Goal: Information Seeking & Learning: Learn about a topic

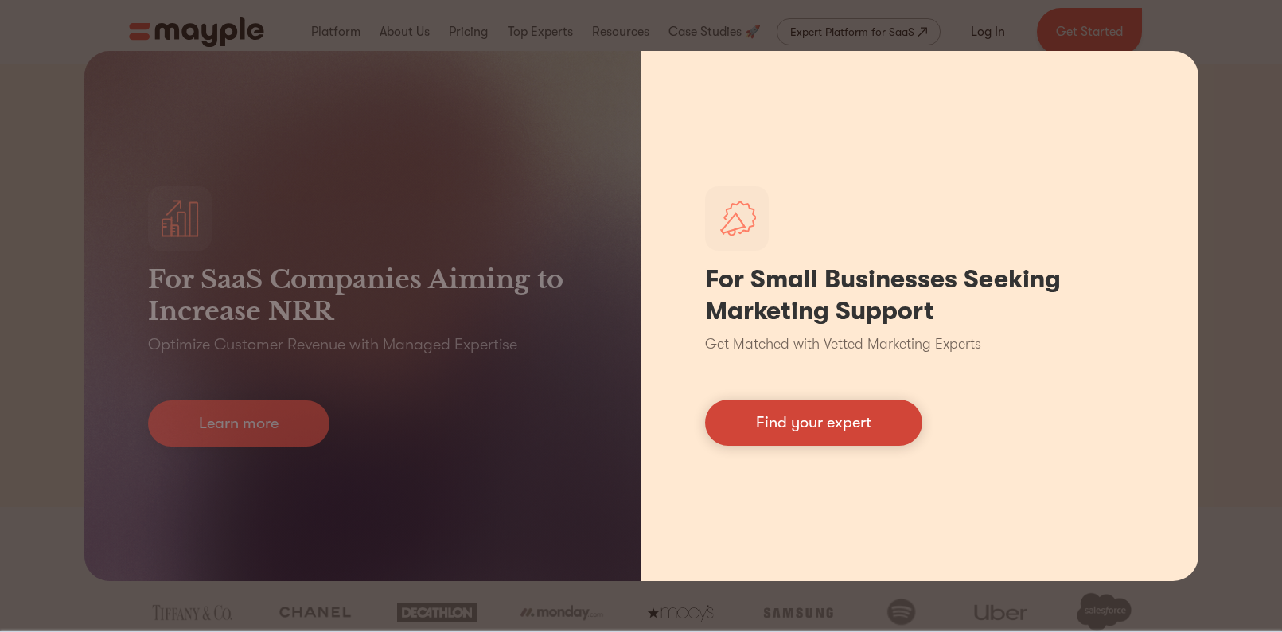
click at [854, 430] on link "Find your expert" at bounding box center [813, 423] width 217 height 46
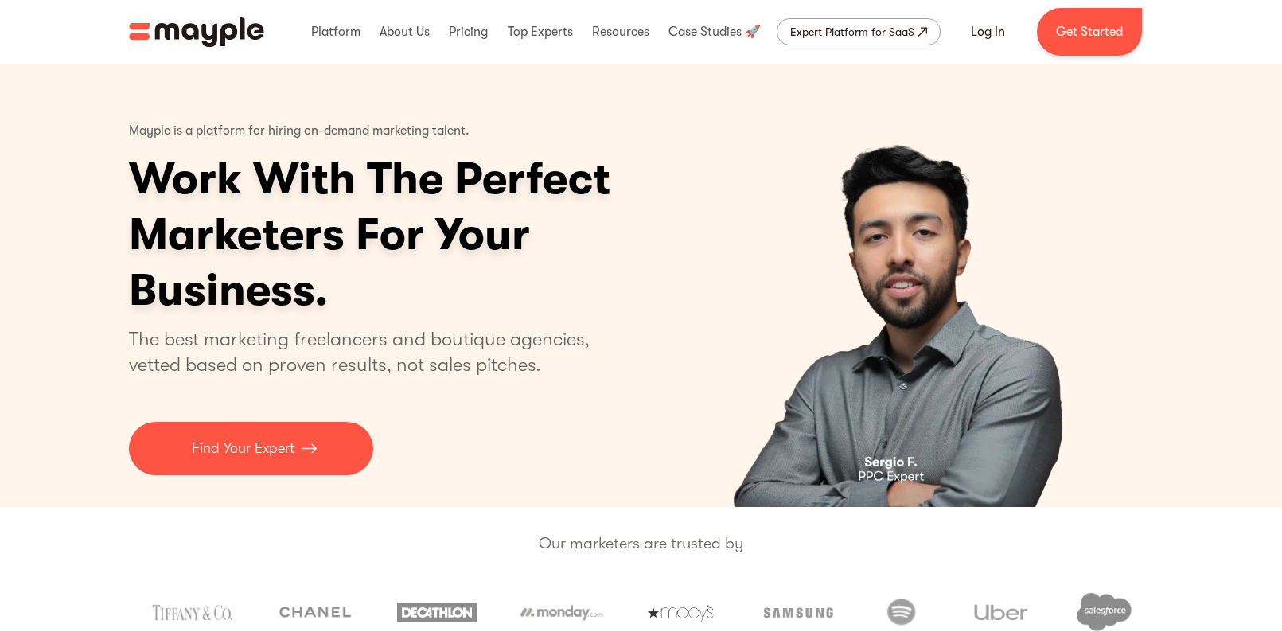
click at [774, 417] on img "2 of 5" at bounding box center [905, 285] width 396 height 443
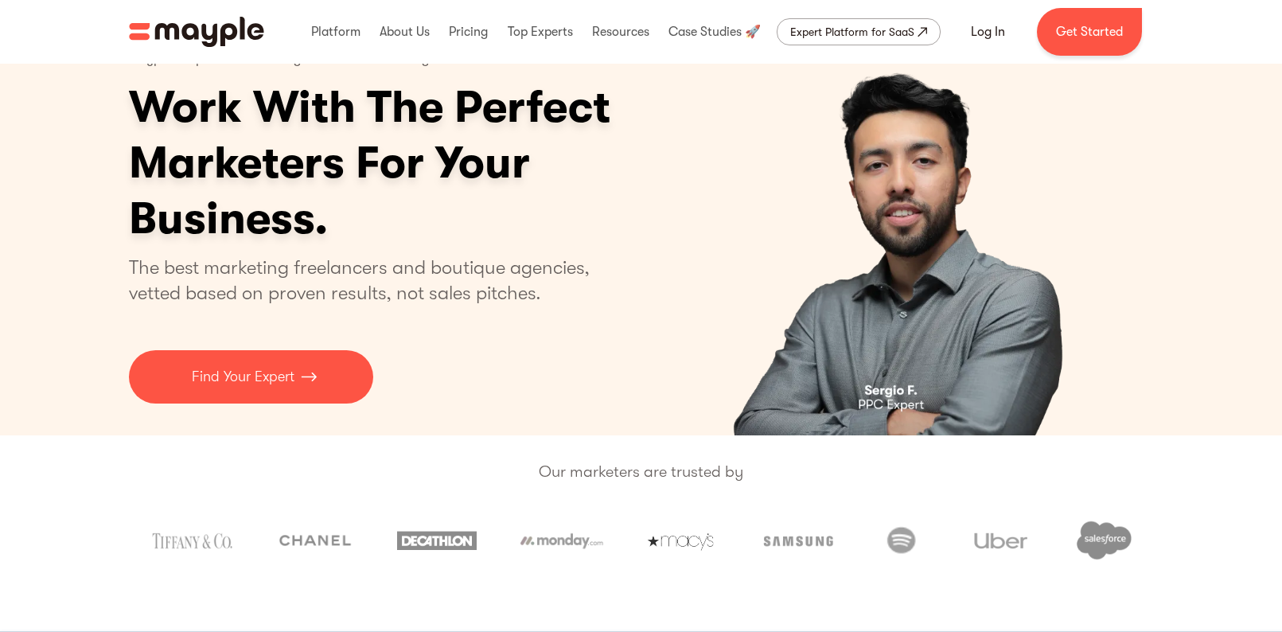
scroll to position [74, 0]
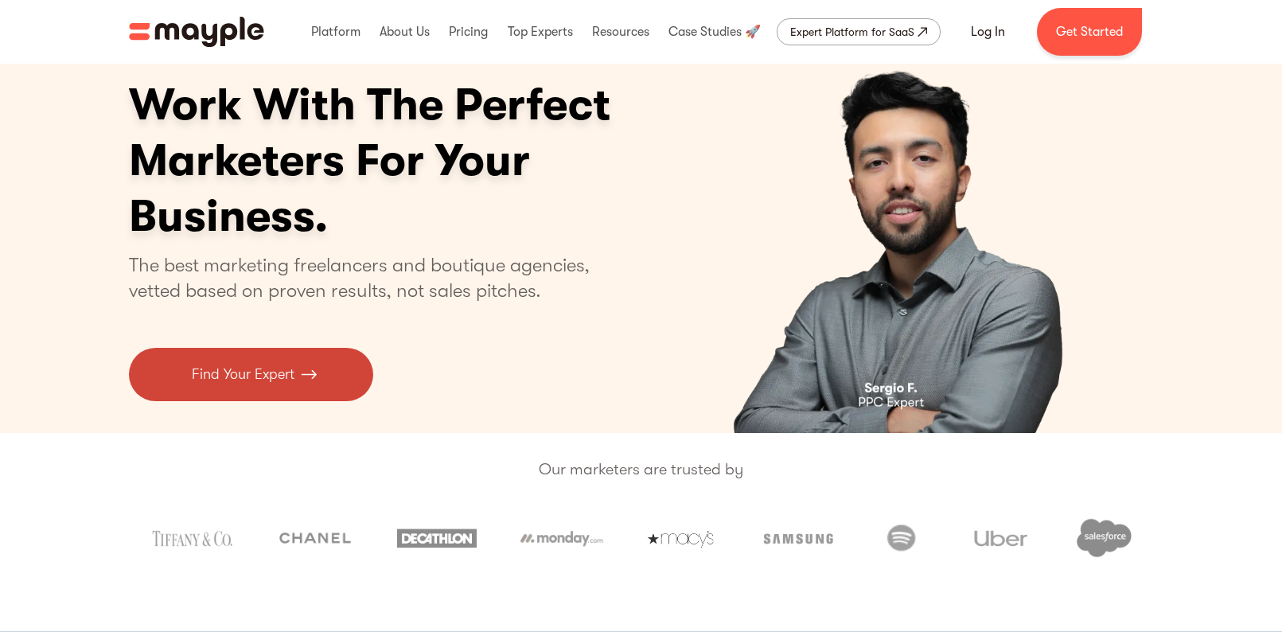
click at [310, 380] on img at bounding box center [309, 374] width 16 height 21
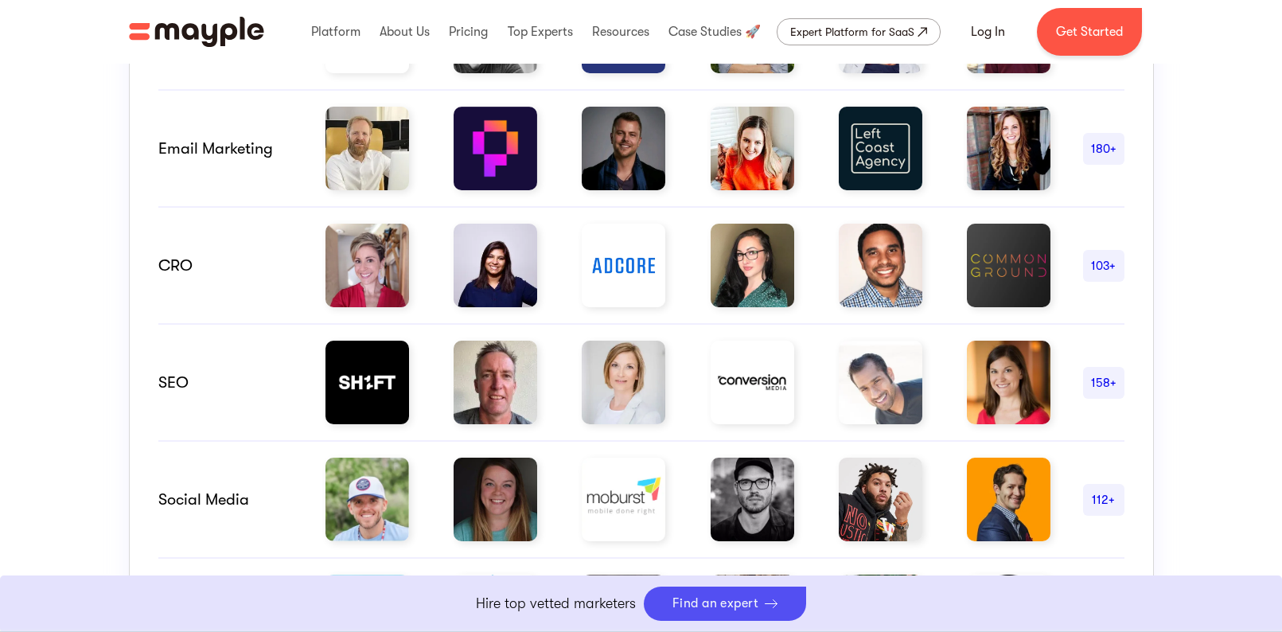
scroll to position [1020, 0]
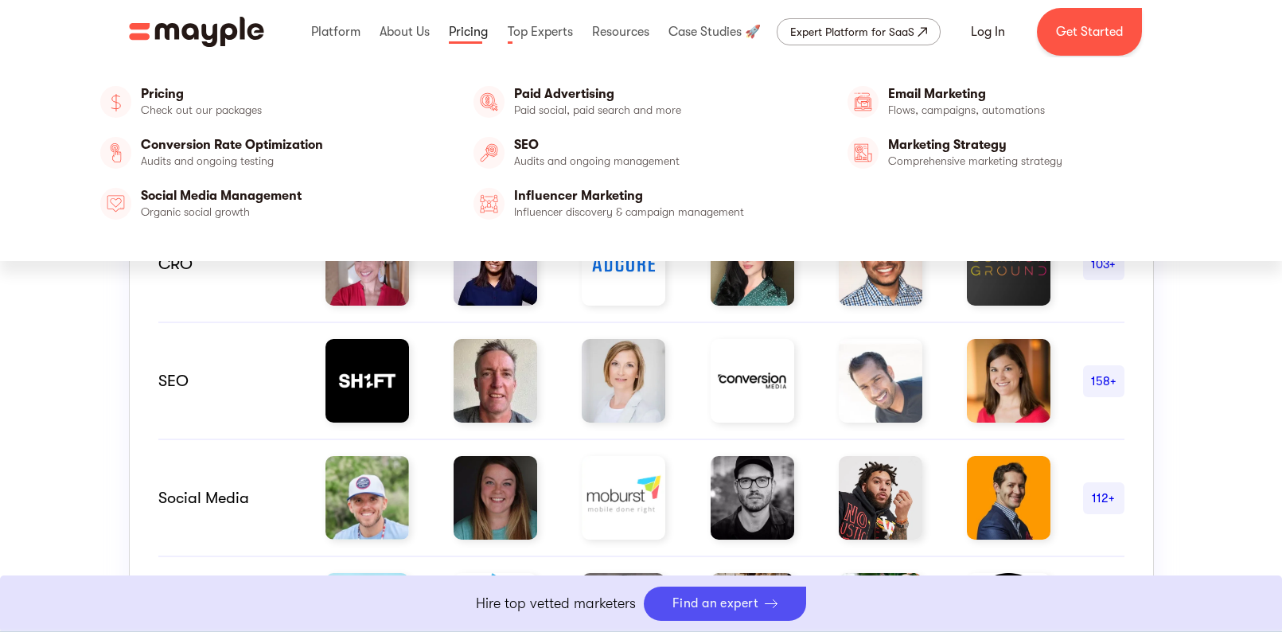
click at [455, 30] on link at bounding box center [468, 31] width 47 height 51
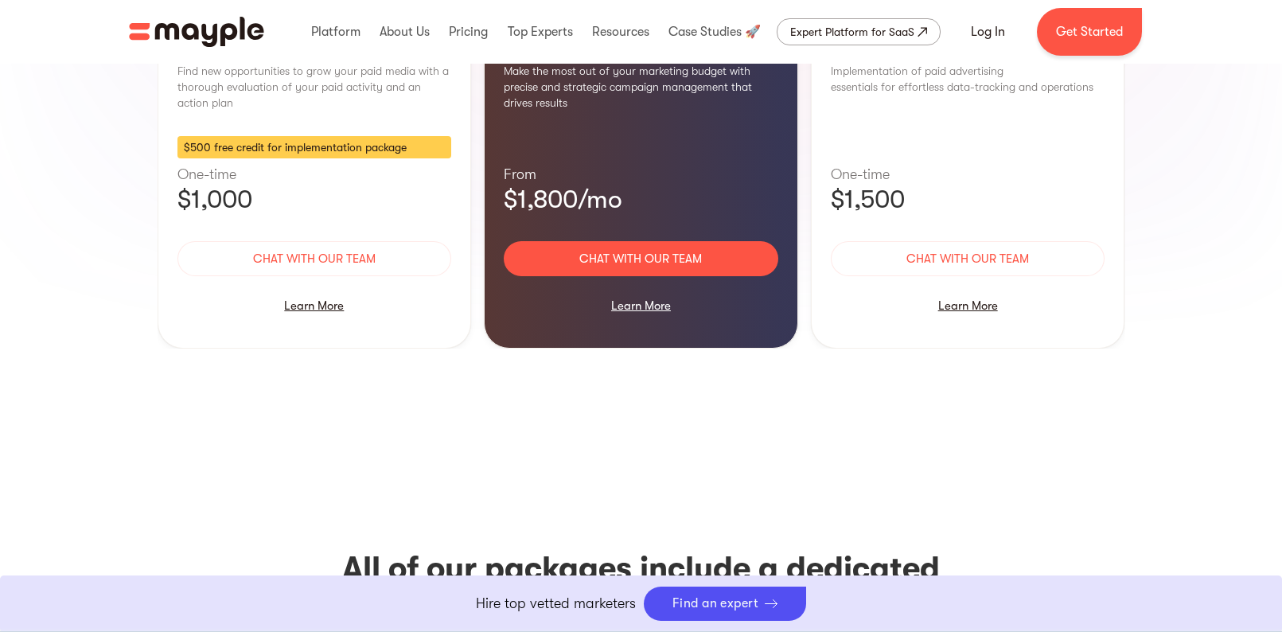
scroll to position [1690, 0]
